Goal: Task Accomplishment & Management: Manage account settings

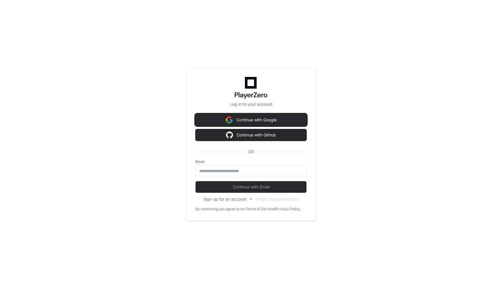
click at [238, 120] on button "Continue with Google" at bounding box center [250, 120] width 111 height 12
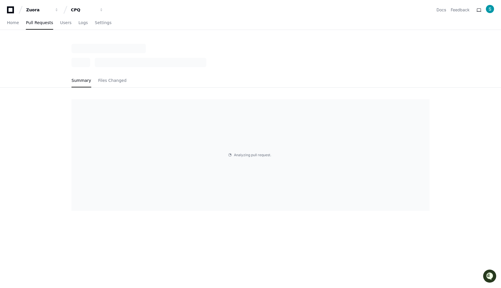
click at [232, 155] on div "Analyzing pull request . . ." at bounding box center [250, 155] width 358 height 112
click at [102, 81] on span "Files Changed" at bounding box center [112, 80] width 28 height 3
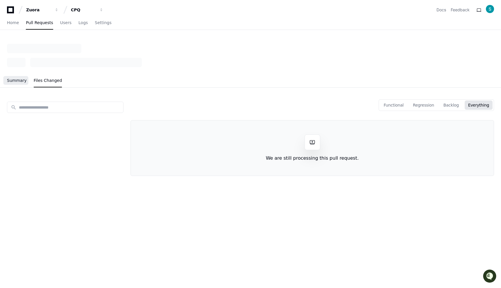
click at [9, 81] on span "Summary" at bounding box center [17, 80] width 20 height 3
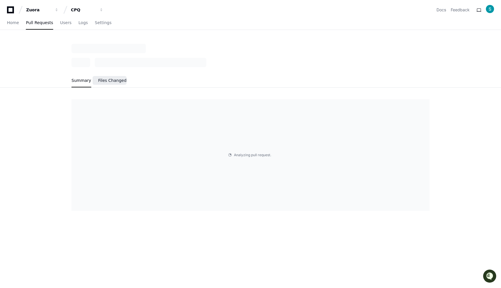
click at [106, 79] on span "Files Changed" at bounding box center [112, 80] width 28 height 3
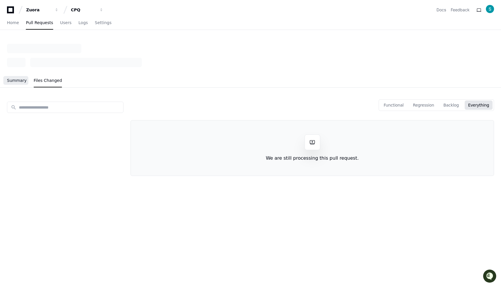
click at [18, 79] on span "Summary" at bounding box center [17, 80] width 20 height 3
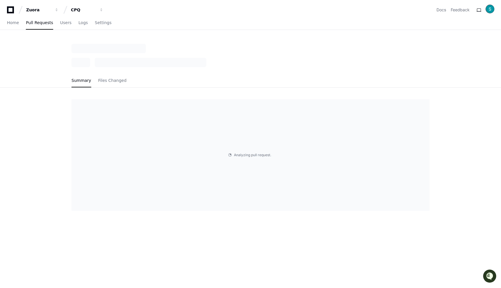
click at [488, 8] on img at bounding box center [490, 9] width 8 height 8
click at [462, 60] on link "User Settings" at bounding box center [466, 64] width 36 height 9
click at [342, 21] on div "Home Pull Requests Users Logs Settings" at bounding box center [250, 22] width 487 height 13
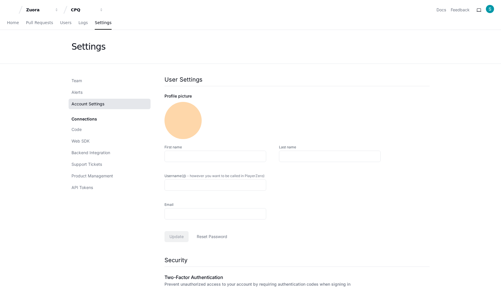
type input "********"
type input "*****"
type input "*********"
type input "**********"
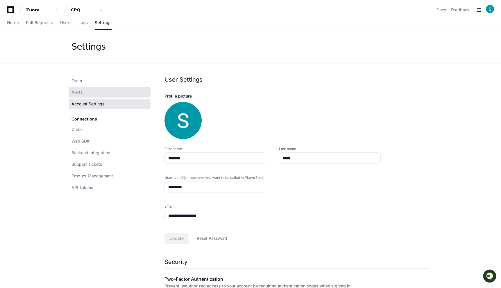
click at [85, 96] on link "Alerts" at bounding box center [110, 92] width 82 height 10
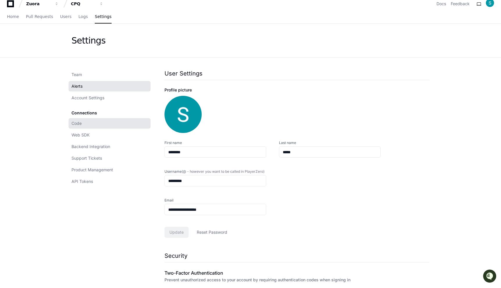
click at [87, 122] on link "Code" at bounding box center [110, 123] width 82 height 10
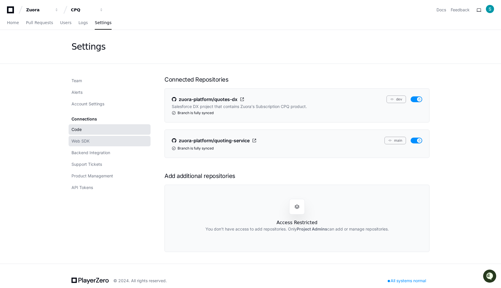
click at [84, 142] on span "Web SDK" at bounding box center [80, 141] width 18 height 6
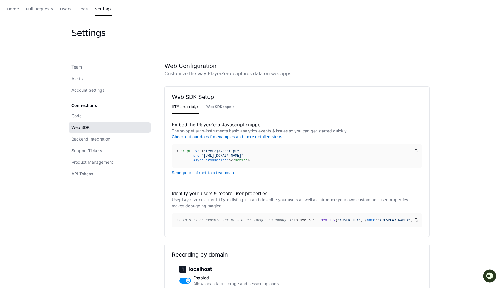
scroll to position [21, 0]
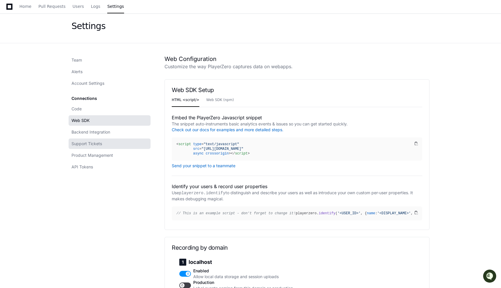
click at [94, 142] on span "Support Tickets" at bounding box center [86, 144] width 30 height 6
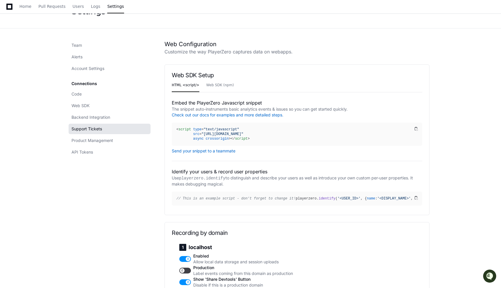
scroll to position [37, 0]
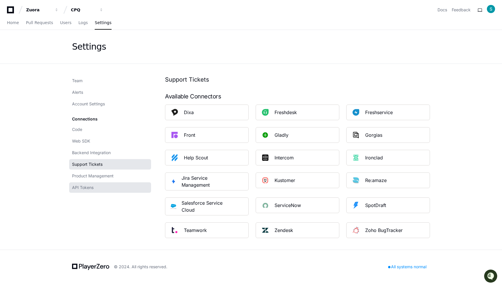
click at [95, 186] on link "API Tokens" at bounding box center [110, 187] width 82 height 10
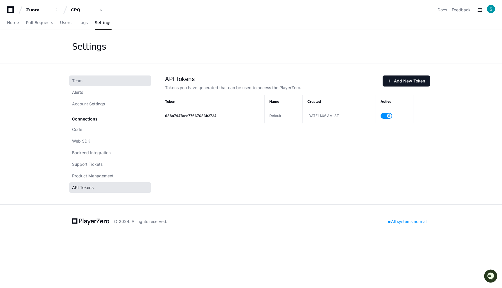
click at [99, 85] on link "Team" at bounding box center [110, 81] width 82 height 10
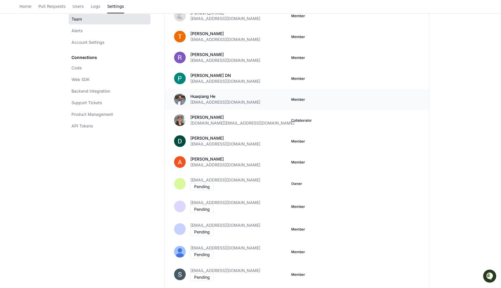
scroll to position [397, 0]
